Goal: Transaction & Acquisition: Book appointment/travel/reservation

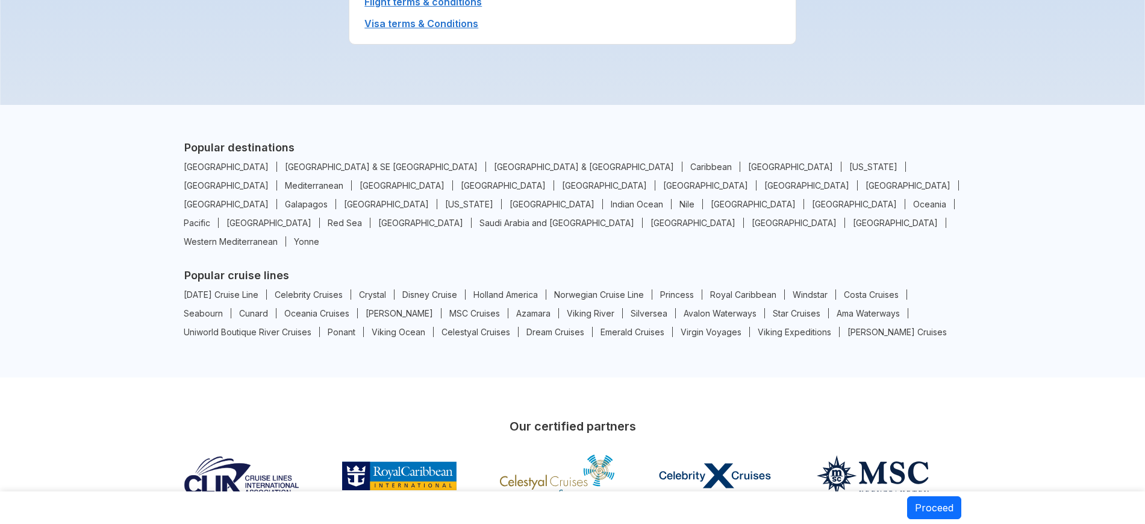
scroll to position [2385, 0]
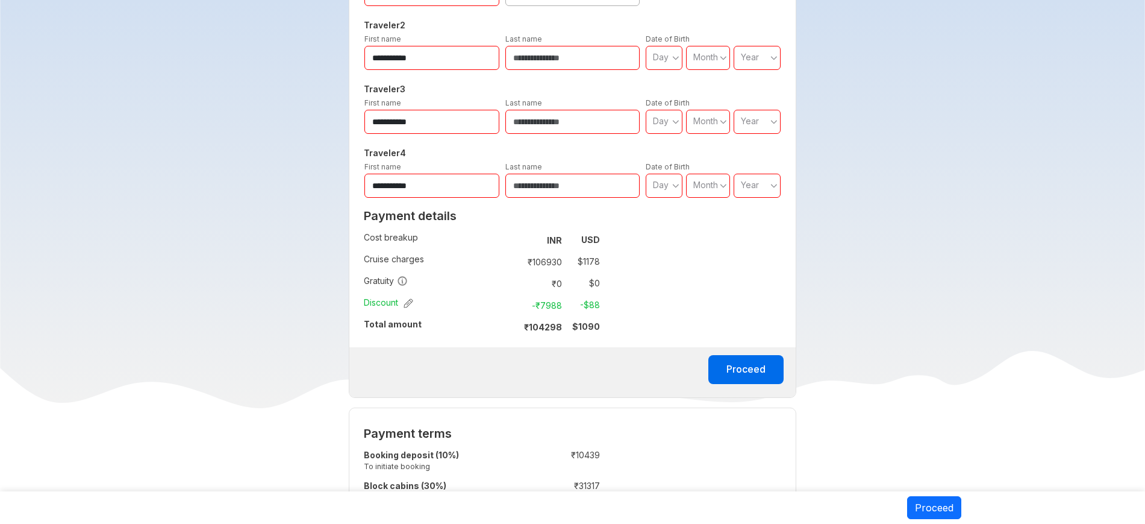
scroll to position [226, 0]
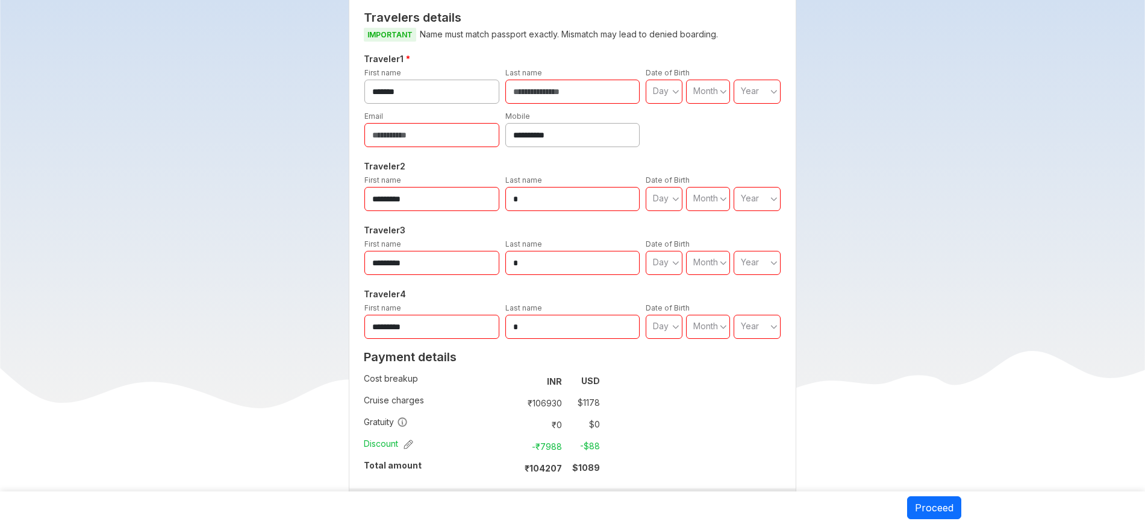
scroll to position [584, 0]
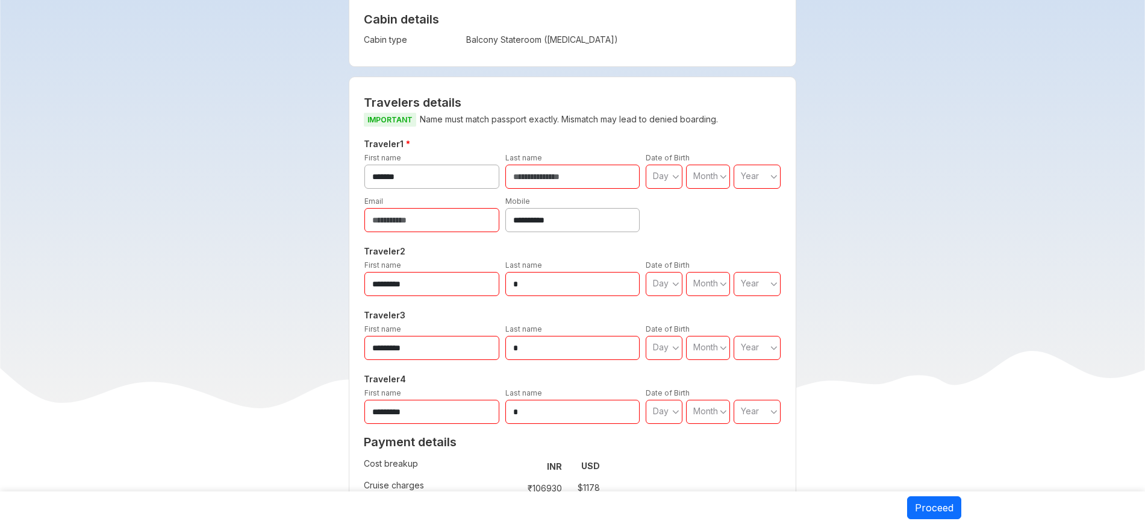
scroll to position [377, 0]
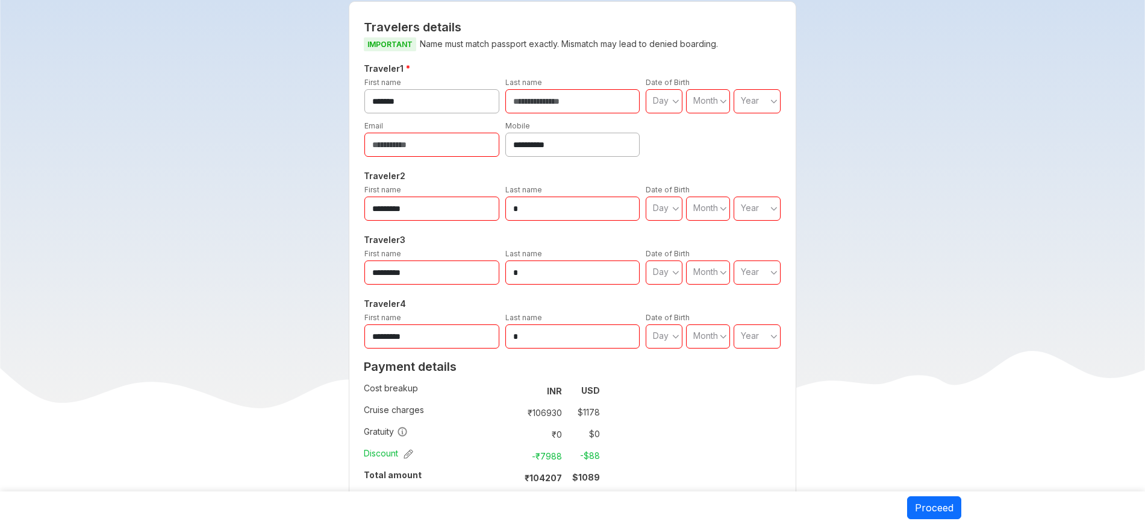
drag, startPoint x: 612, startPoint y: 261, endPoint x: 608, endPoint y: 289, distance: 28.6
drag, startPoint x: 608, startPoint y: 289, endPoint x: 1053, endPoint y: 336, distance: 447.1
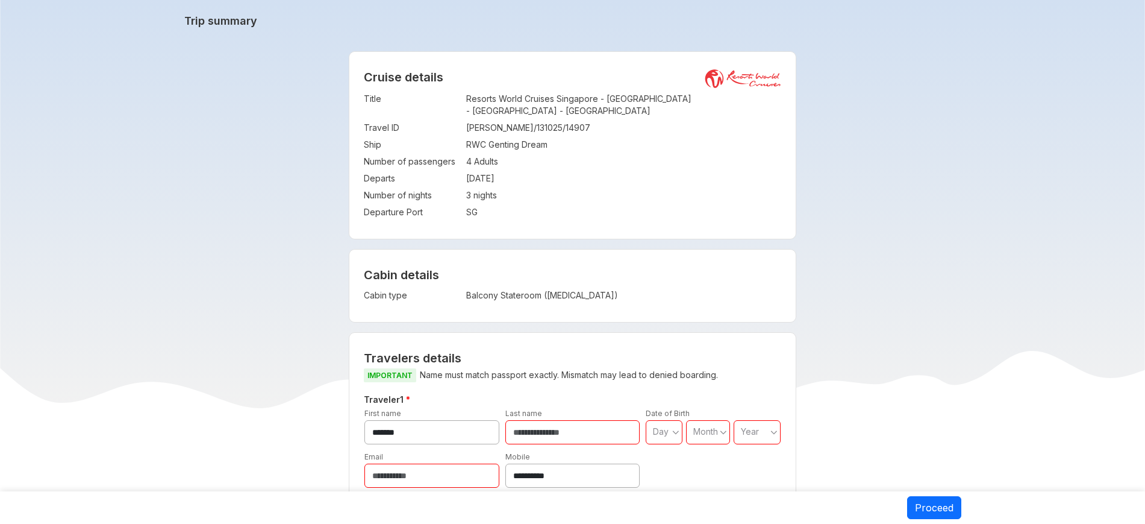
scroll to position [0, 0]
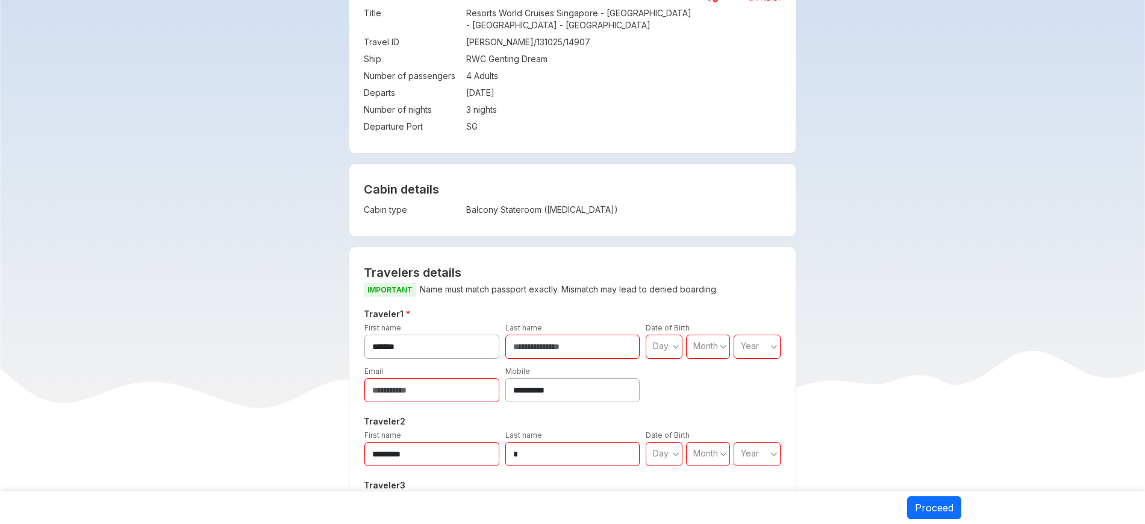
scroll to position [226, 0]
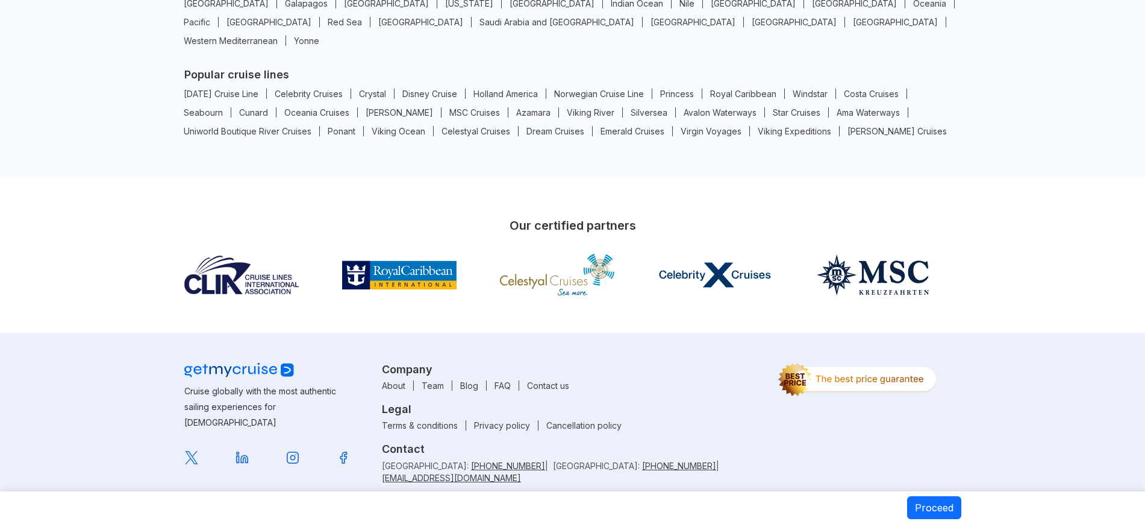
scroll to position [2385, 0]
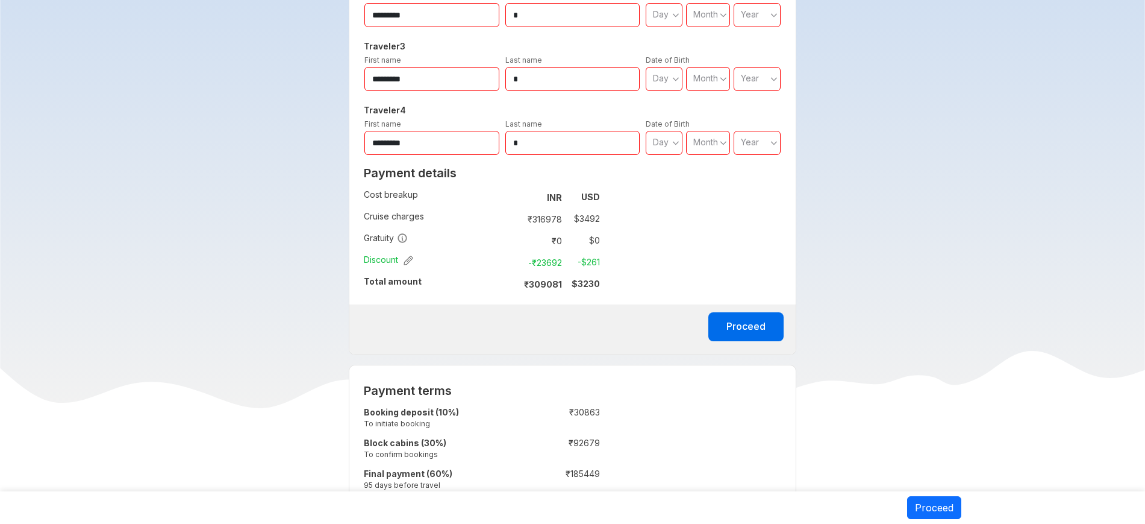
scroll to position [377, 0]
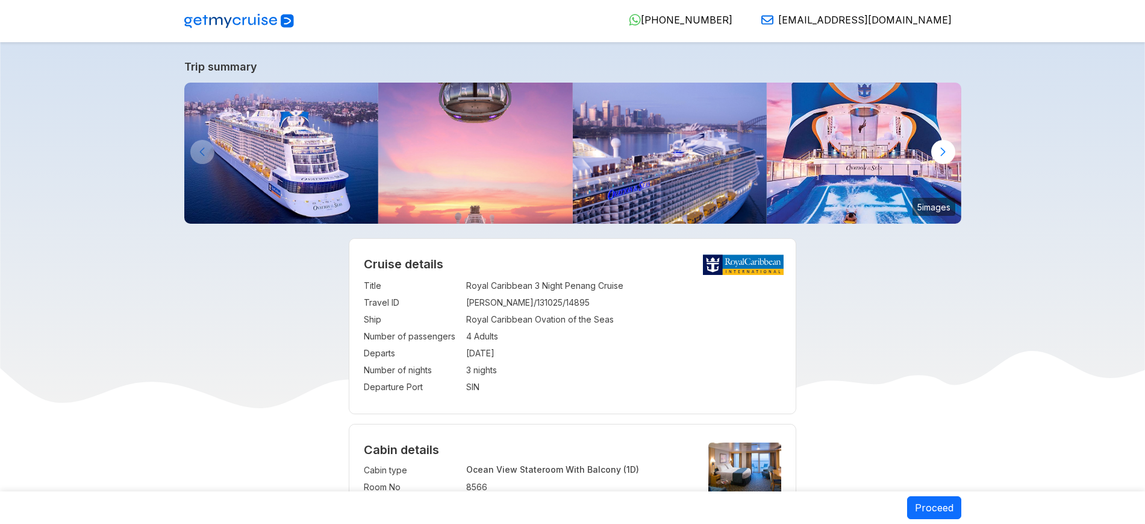
select select "**"
select select "*"
click at [947, 147] on div at bounding box center [943, 152] width 24 height 24
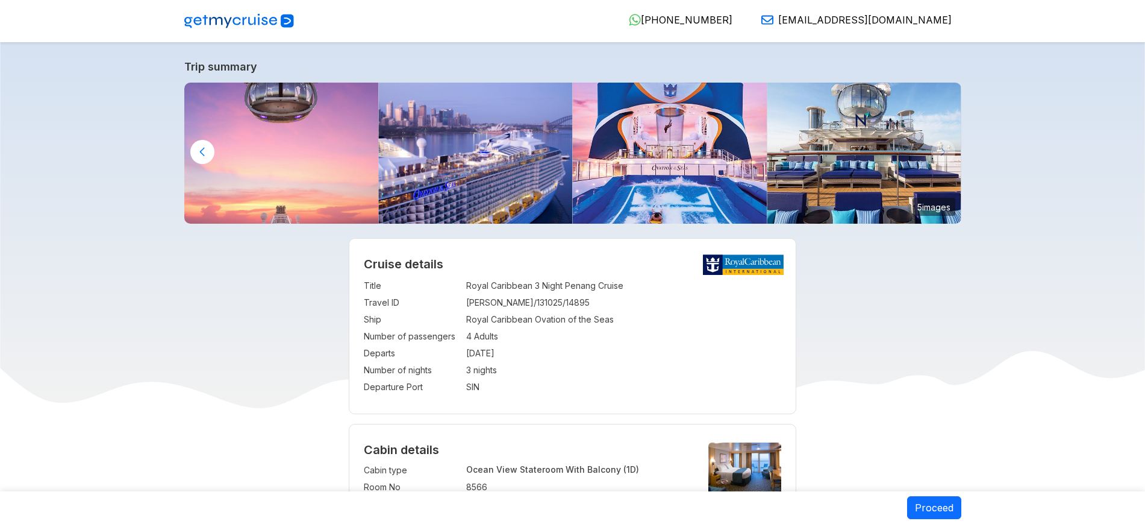
click at [947, 147] on img at bounding box center [864, 153] width 195 height 141
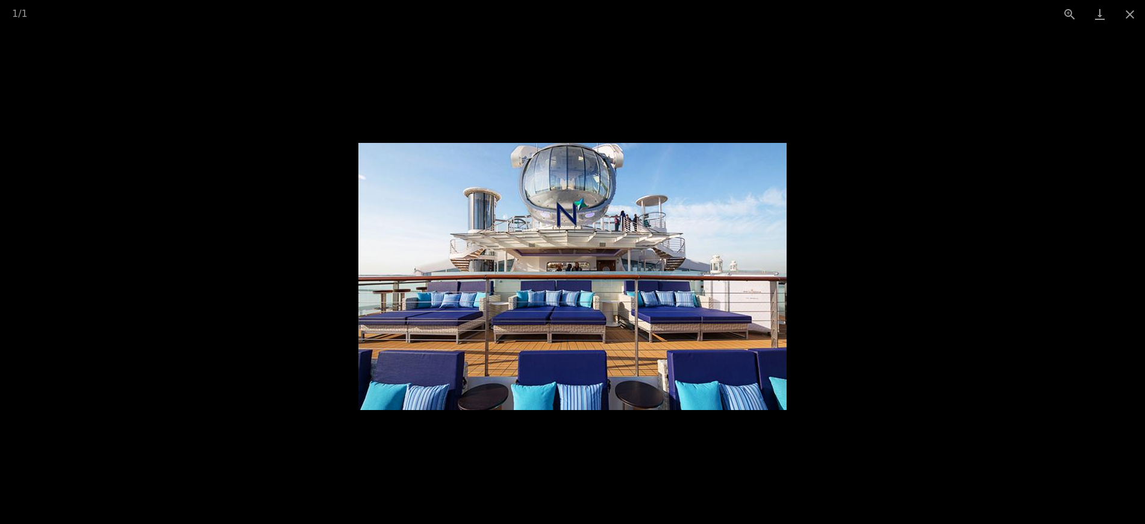
click at [838, 194] on picture at bounding box center [572, 275] width 1145 height 495
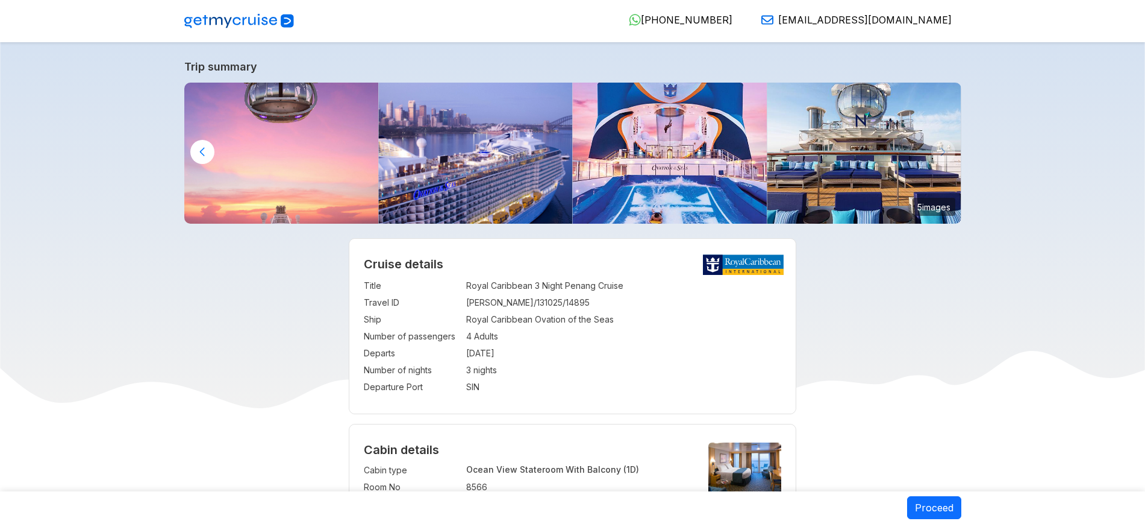
click at [204, 151] on div at bounding box center [202, 152] width 24 height 24
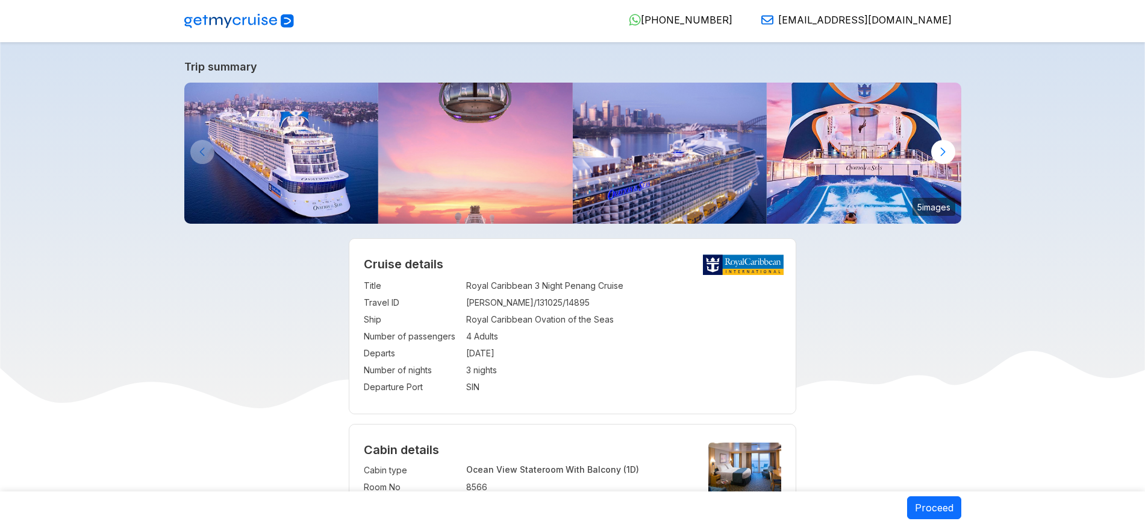
click at [204, 151] on img at bounding box center [281, 153] width 195 height 141
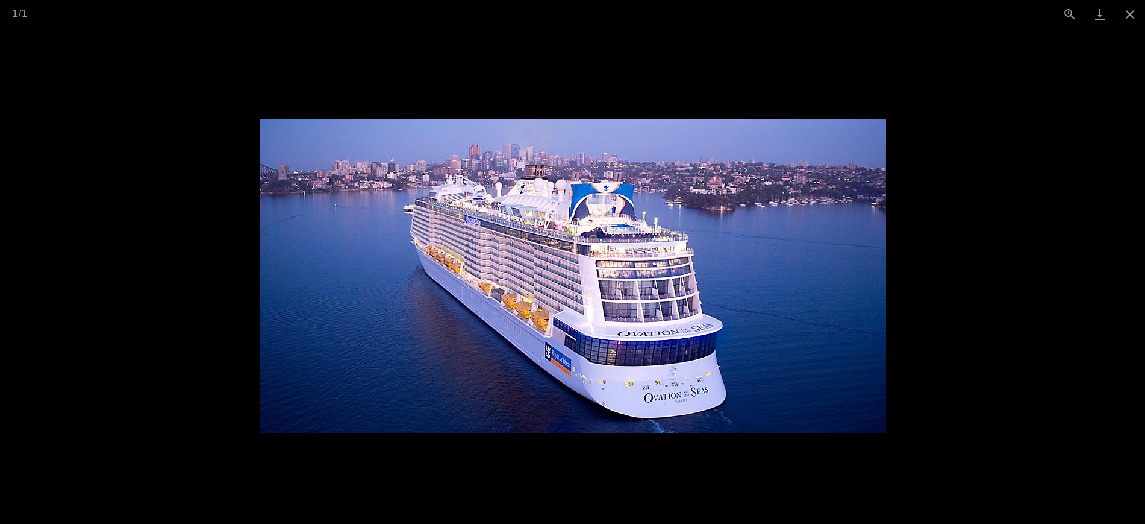
click at [983, 187] on picture at bounding box center [572, 275] width 1145 height 495
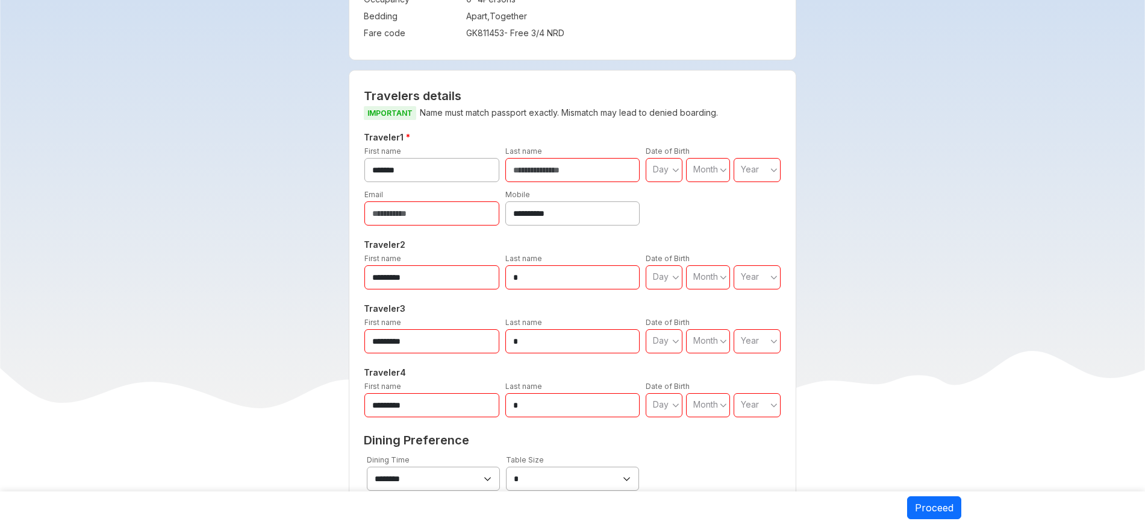
scroll to position [603, 0]
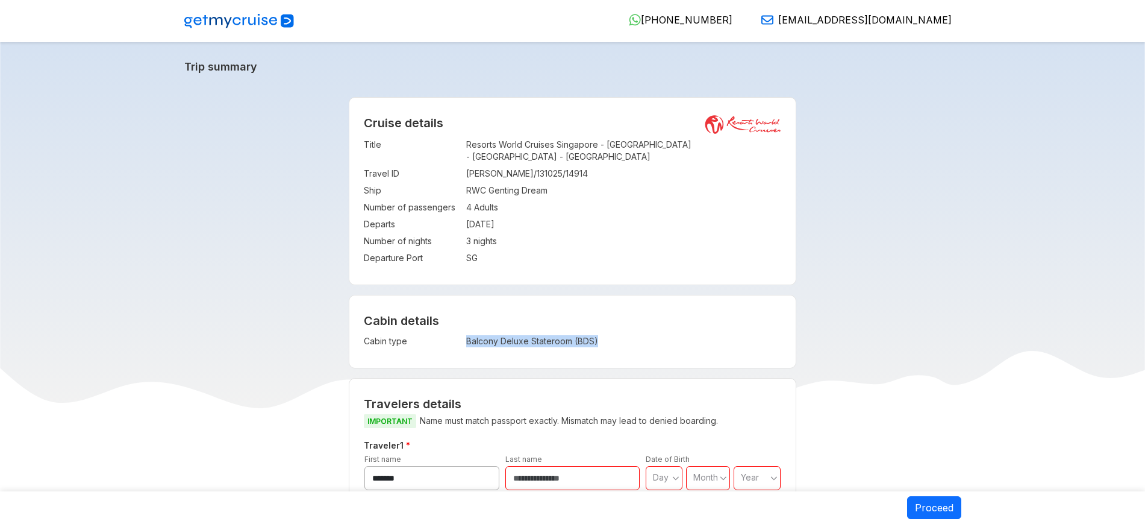
drag, startPoint x: 617, startPoint y: 335, endPoint x: 456, endPoint y: 340, distance: 161.0
click at [456, 340] on tr "Cabin type : Balcony Deluxe Stateroom (BDS)" at bounding box center [526, 341] width 324 height 17
copy tr ": Balcony Deluxe Stateroom (BDS)"
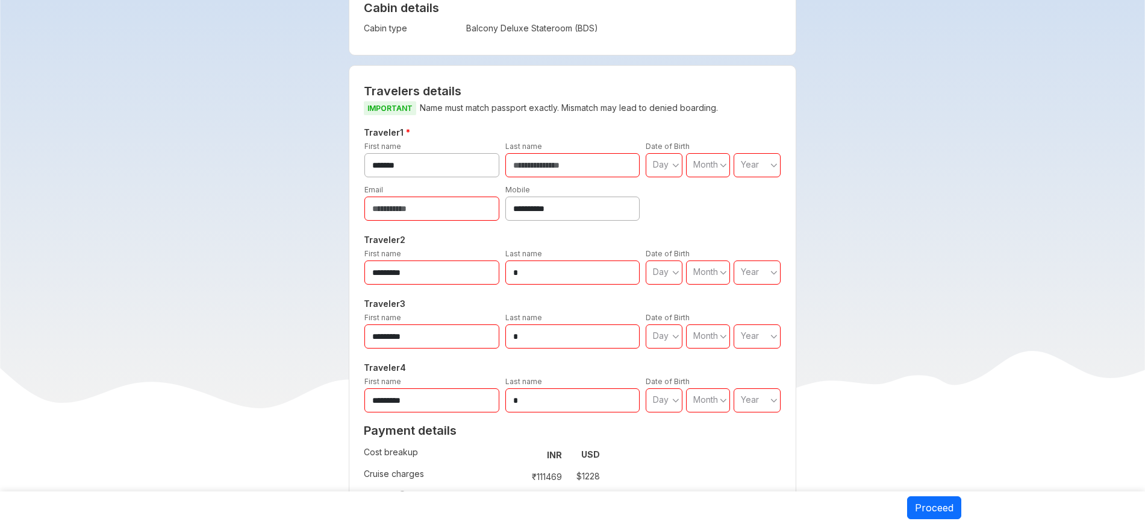
scroll to position [527, 0]
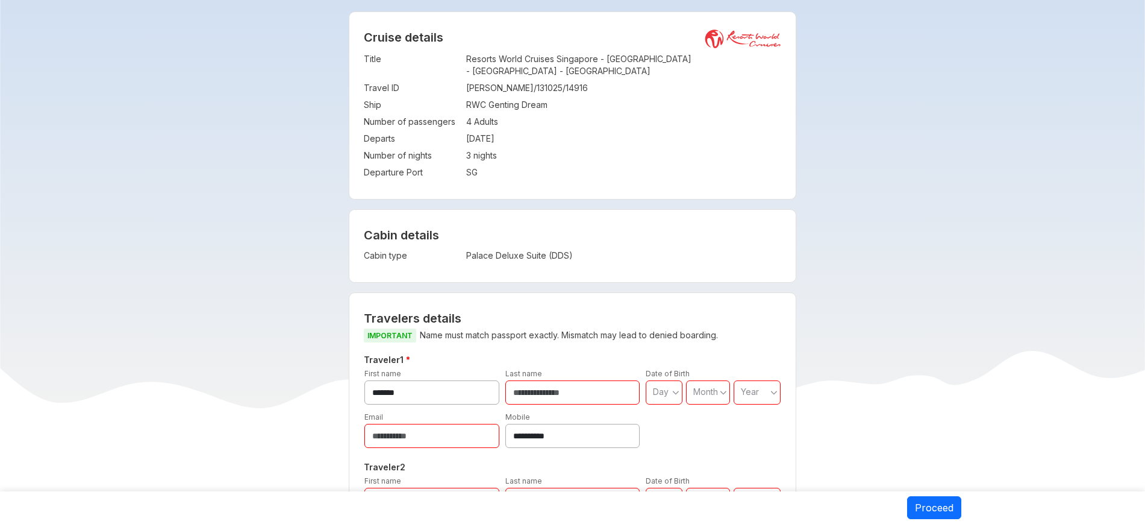
scroll to position [151, 0]
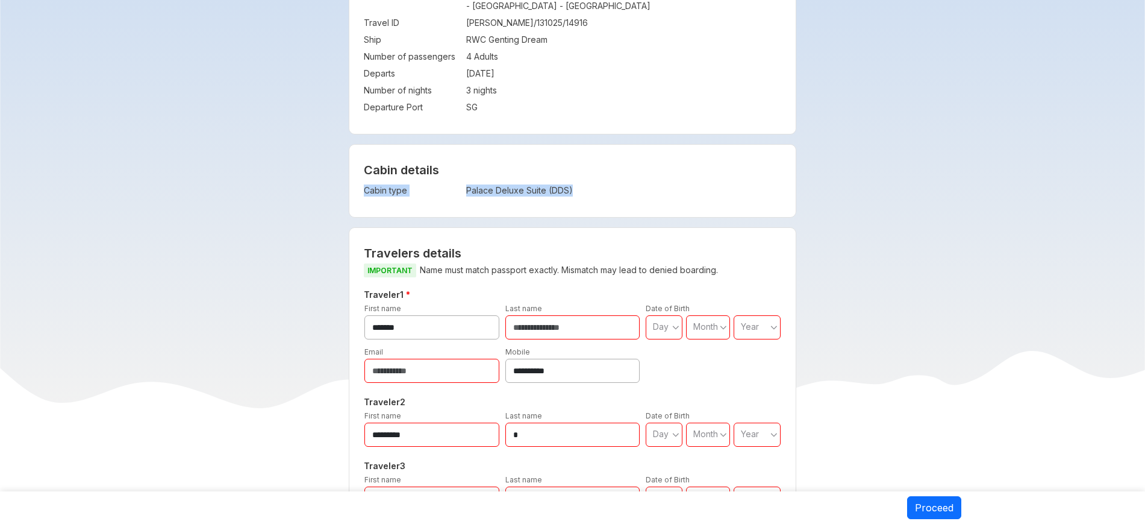
drag, startPoint x: 587, startPoint y: 175, endPoint x: 593, endPoint y: 193, distance: 18.9
click at [593, 193] on div "Cabin details Cabin type : Palace Deluxe Suite (DDS)" at bounding box center [572, 181] width 446 height 72
click at [597, 192] on td "Palace Deluxe Suite (DDS)" at bounding box center [577, 190] width 222 height 17
drag, startPoint x: 578, startPoint y: 192, endPoint x: 471, endPoint y: 201, distance: 107.7
click at [471, 201] on div "Cabin details Cabin type : Palace Deluxe Suite (DDS)" at bounding box center [572, 181] width 446 height 72
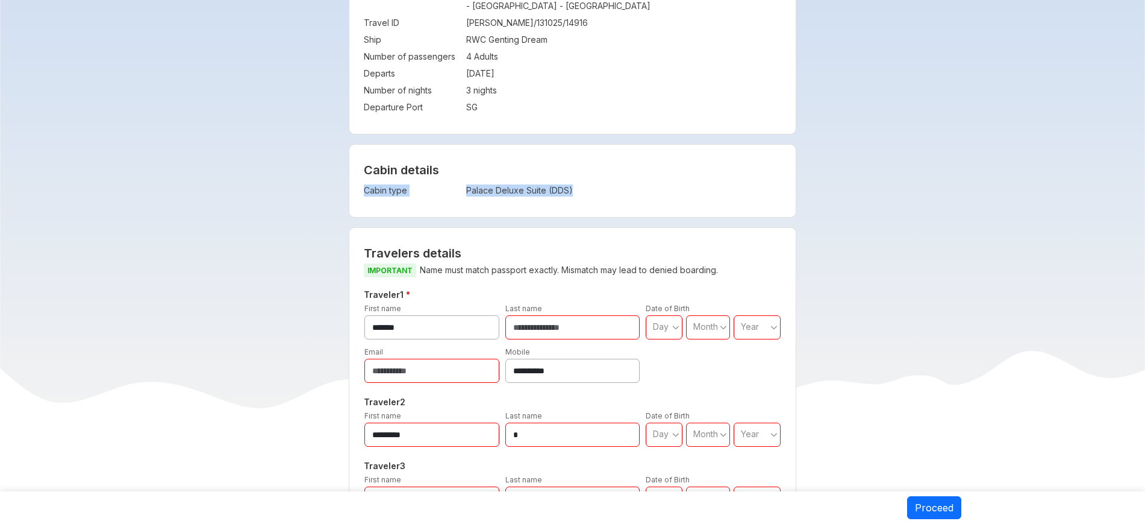
click at [500, 204] on div "Cabin details Cabin type : Palace Deluxe Suite (DDS)" at bounding box center [572, 181] width 446 height 72
click at [451, 204] on div "Cabin details Cabin type : Palace Deluxe Suite (DDS)" at bounding box center [572, 181] width 446 height 72
click at [467, 194] on td "Palace Deluxe Suite (DDS)" at bounding box center [577, 190] width 222 height 17
drag, startPoint x: 475, startPoint y: 187, endPoint x: 516, endPoint y: 187, distance: 41.0
click at [516, 187] on td "Palace Deluxe Suite (DDS)" at bounding box center [577, 190] width 222 height 17
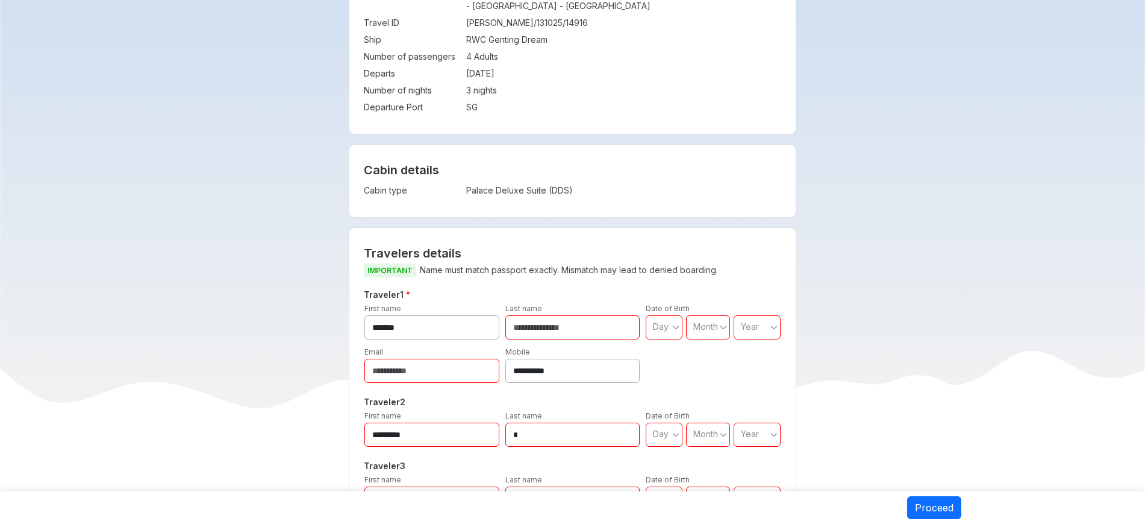
click at [524, 207] on div "Cabin details Cabin type : Palace Deluxe Suite (DDS)" at bounding box center [572, 181] width 446 height 72
copy td "Palace Deluxe Suite (DDS)"
drag, startPoint x: 468, startPoint y: 187, endPoint x: 585, endPoint y: 183, distance: 117.5
click at [585, 183] on td "Palace Deluxe Suite (DDS)" at bounding box center [577, 190] width 222 height 17
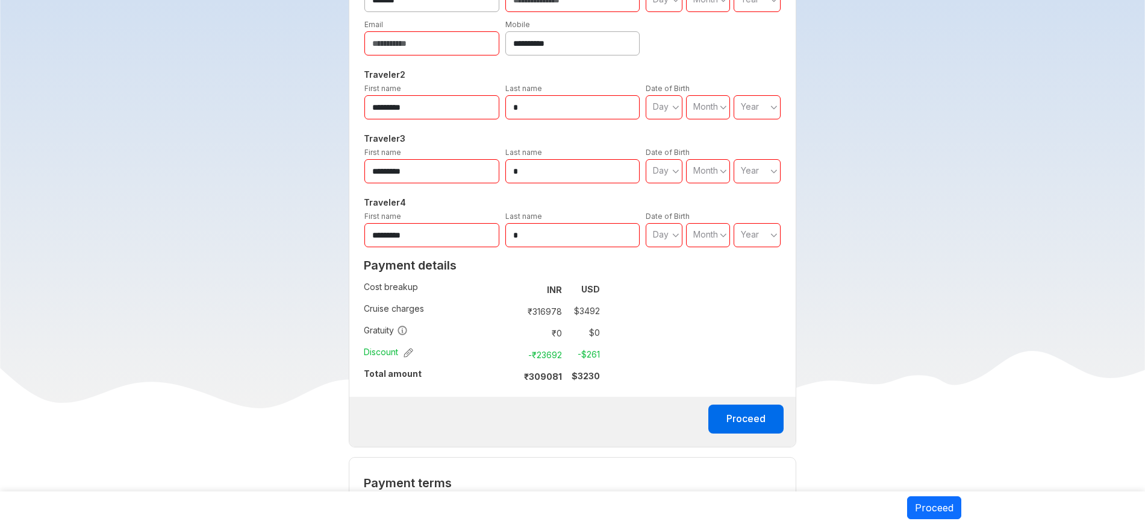
scroll to position [452, 0]
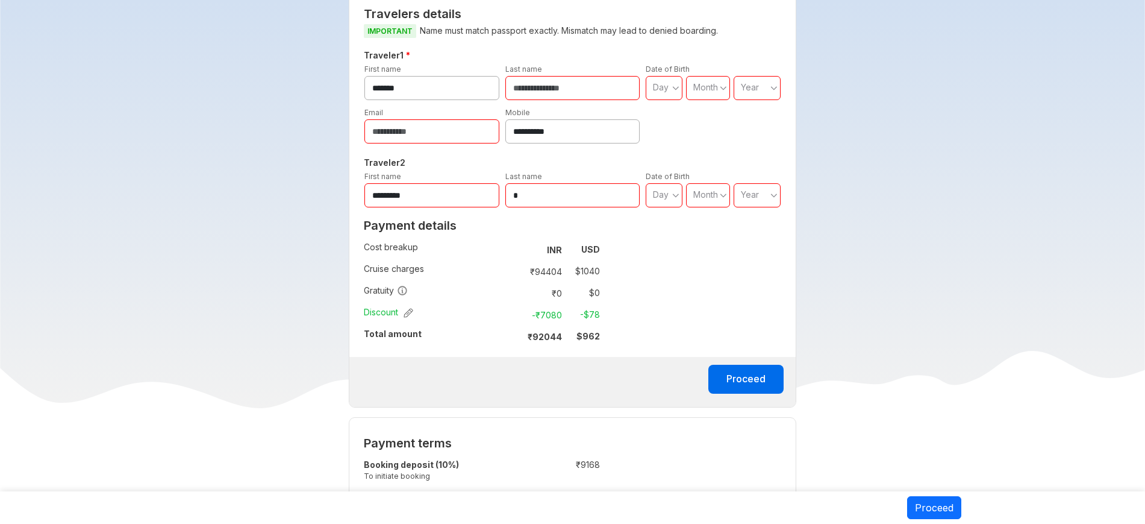
scroll to position [301, 0]
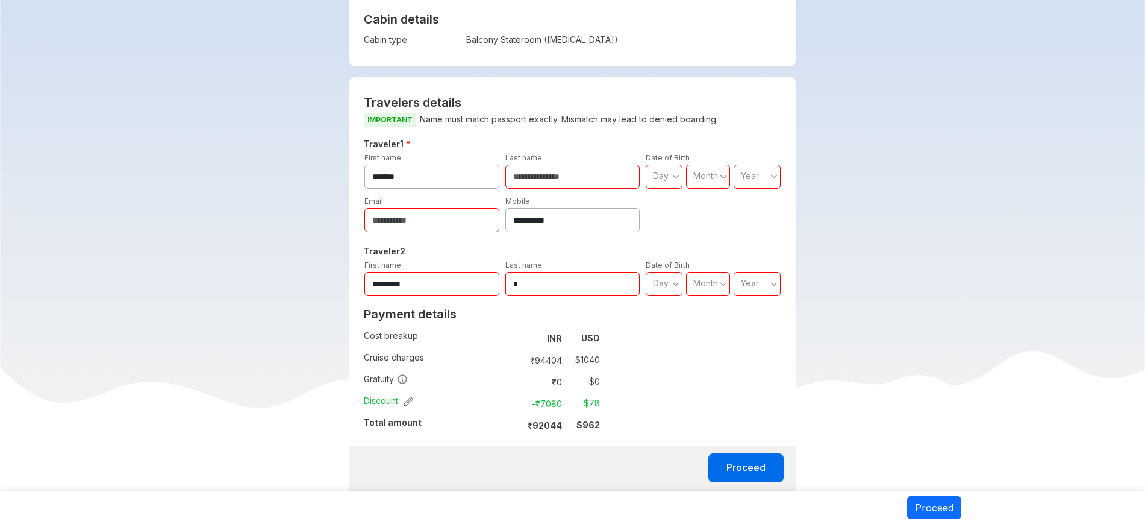
click at [436, 213] on input "email" at bounding box center [432, 220] width 135 height 24
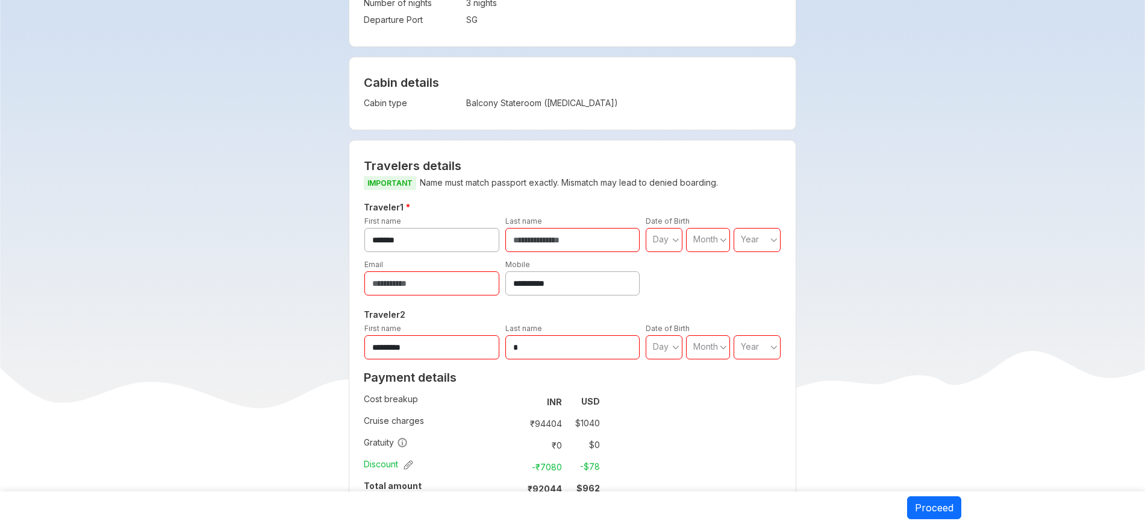
scroll to position [0, 0]
